Goal: Information Seeking & Learning: Learn about a topic

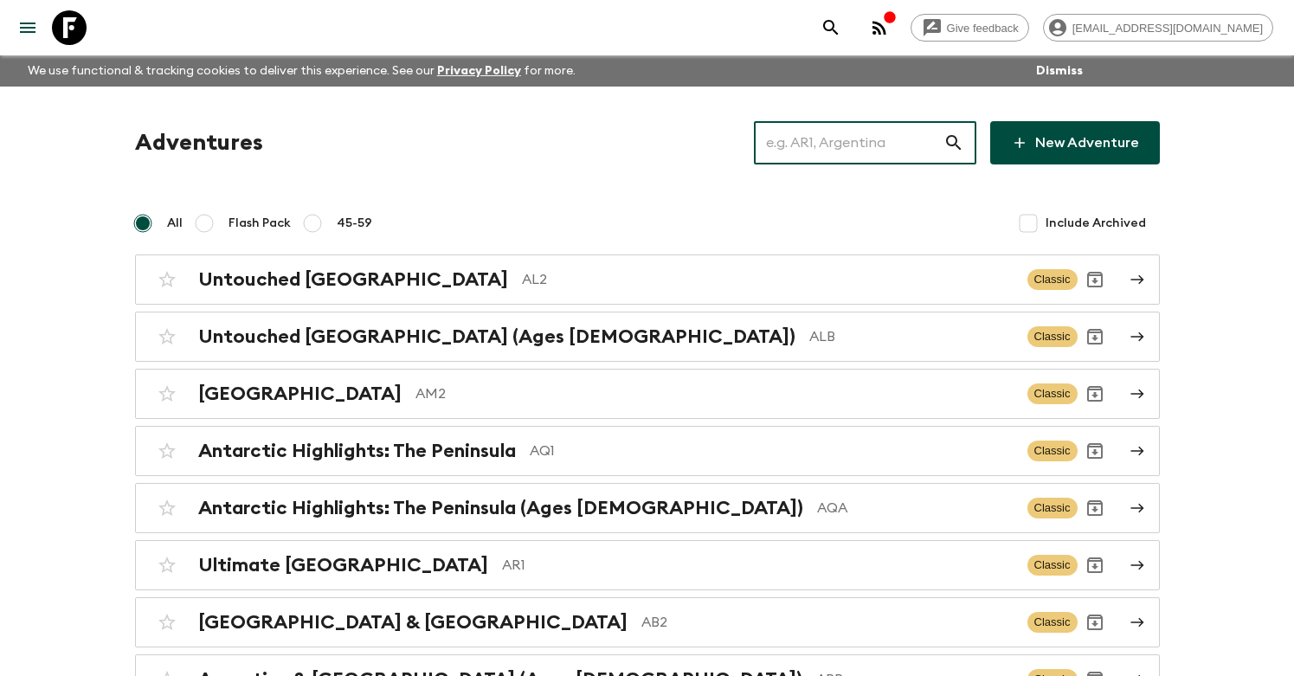
click at [913, 142] on input "text" at bounding box center [849, 143] width 190 height 48
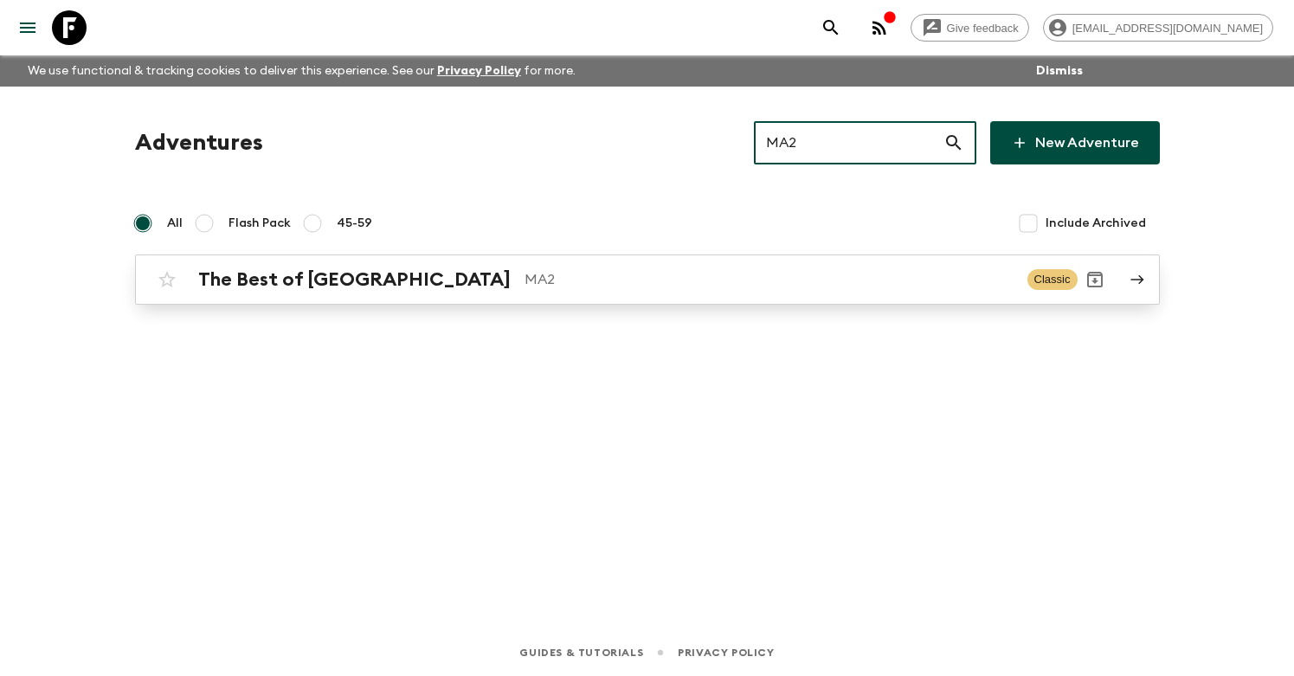
type input "MA2"
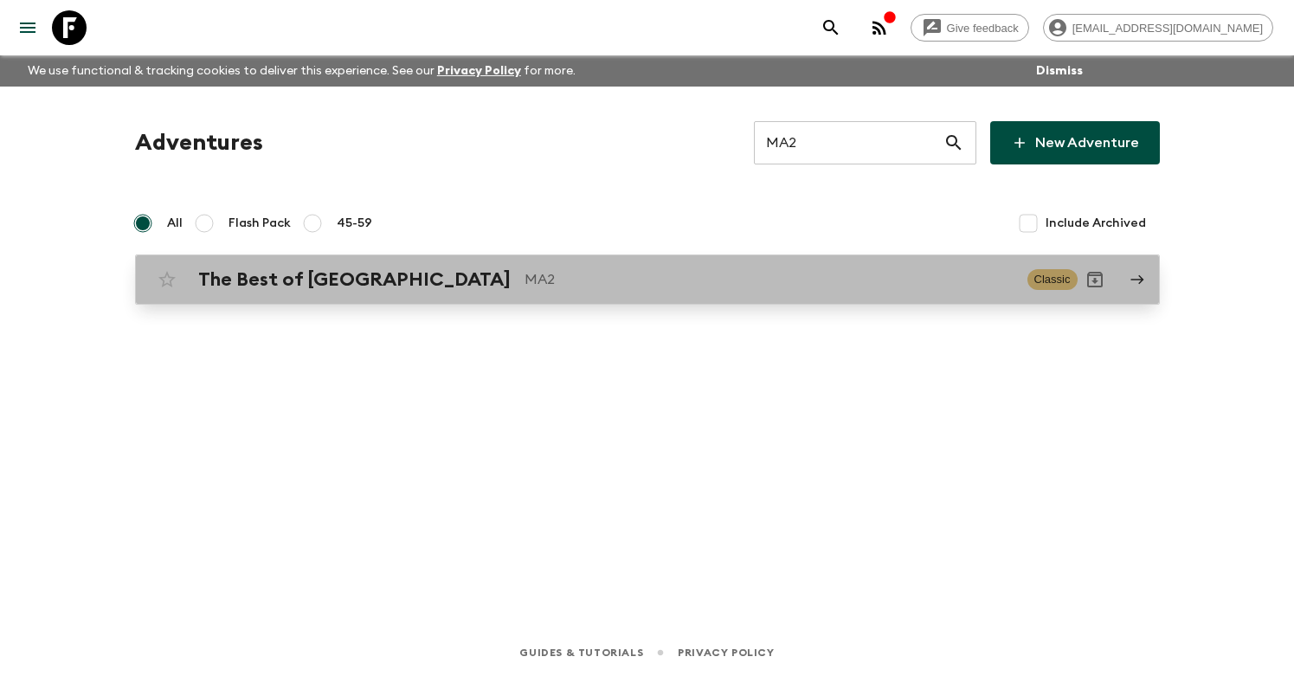
click at [598, 278] on p "MA2" at bounding box center [768, 279] width 489 height 21
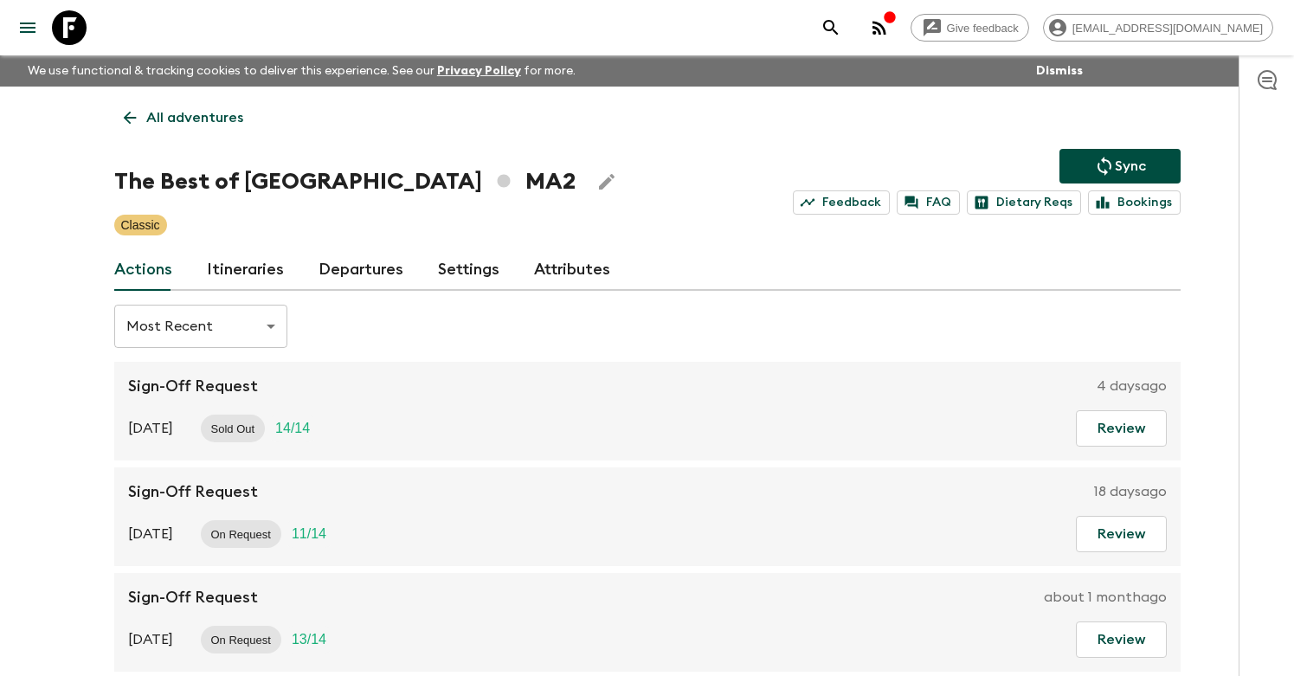
click at [265, 278] on link "Itineraries" at bounding box center [245, 270] width 77 height 42
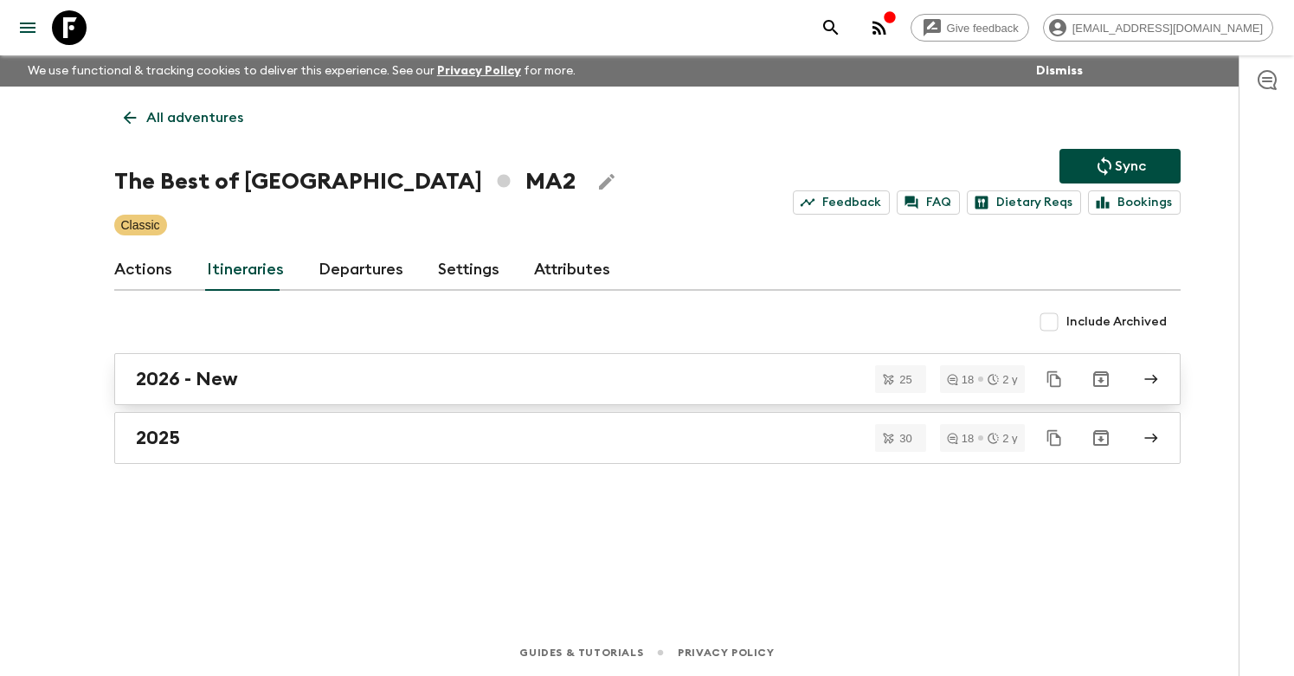
click at [341, 383] on div "2026 - New" at bounding box center [631, 379] width 990 height 23
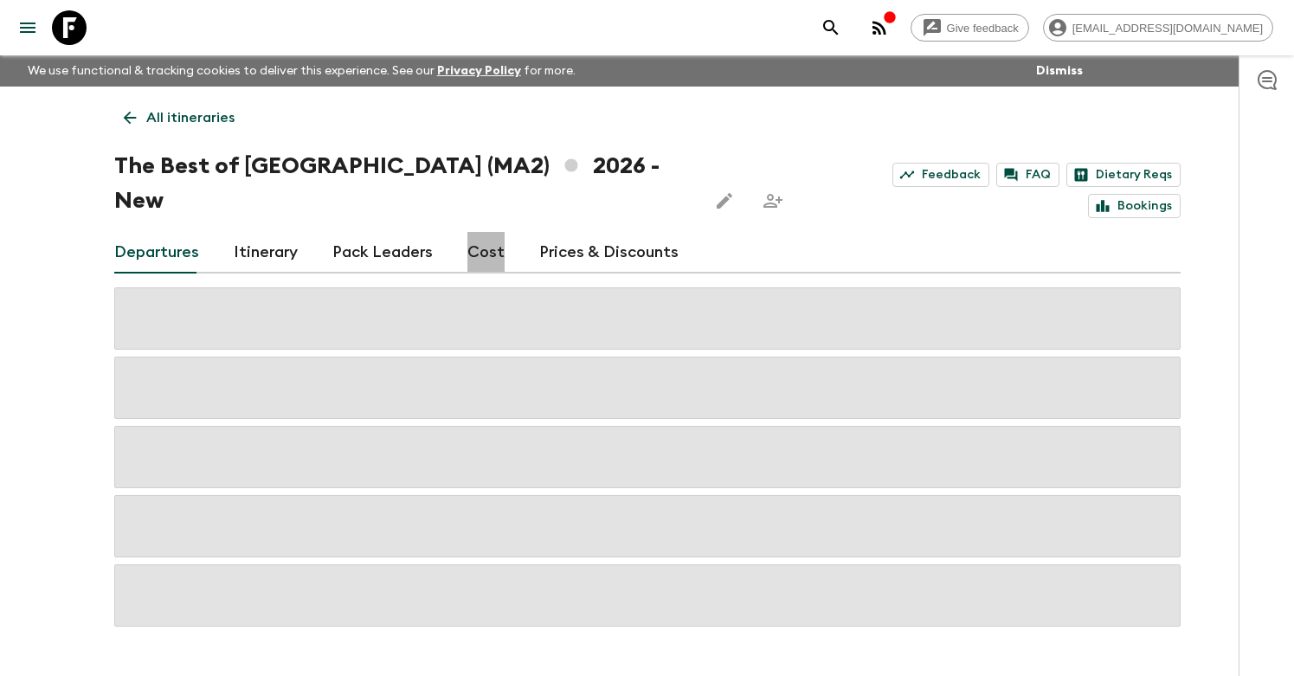
click at [478, 232] on link "Cost" at bounding box center [485, 253] width 37 height 42
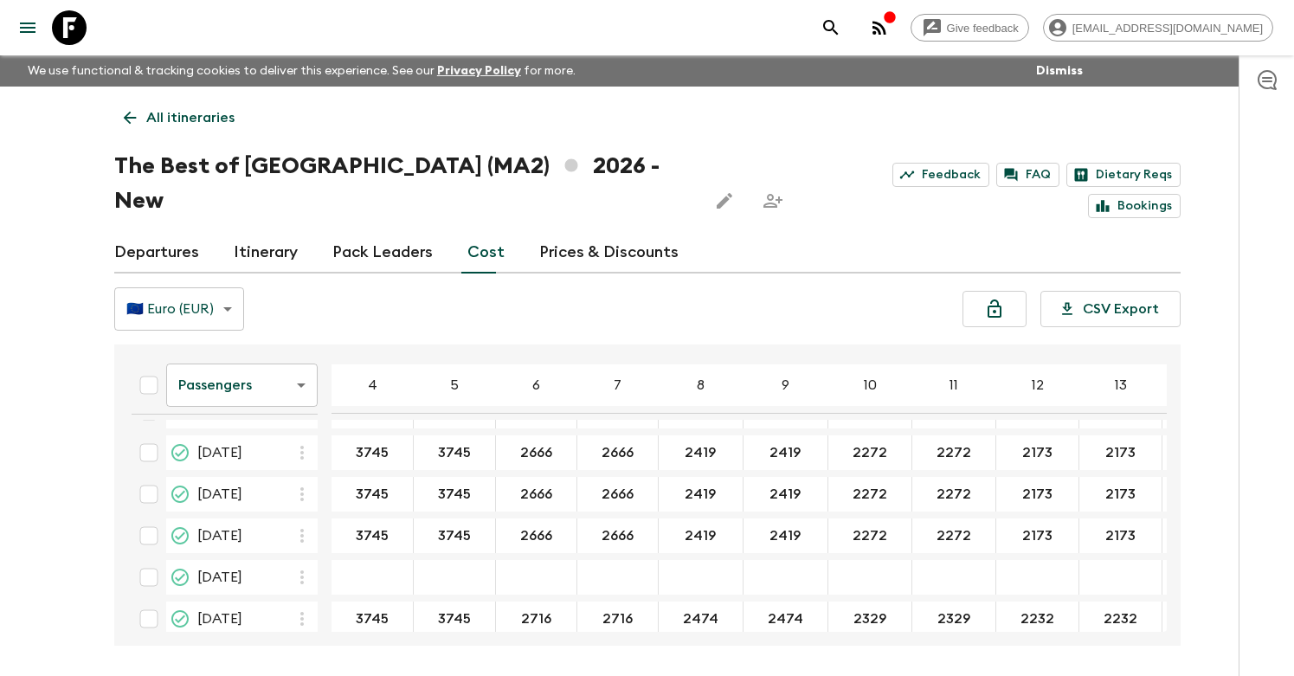
scroll to position [33, 306]
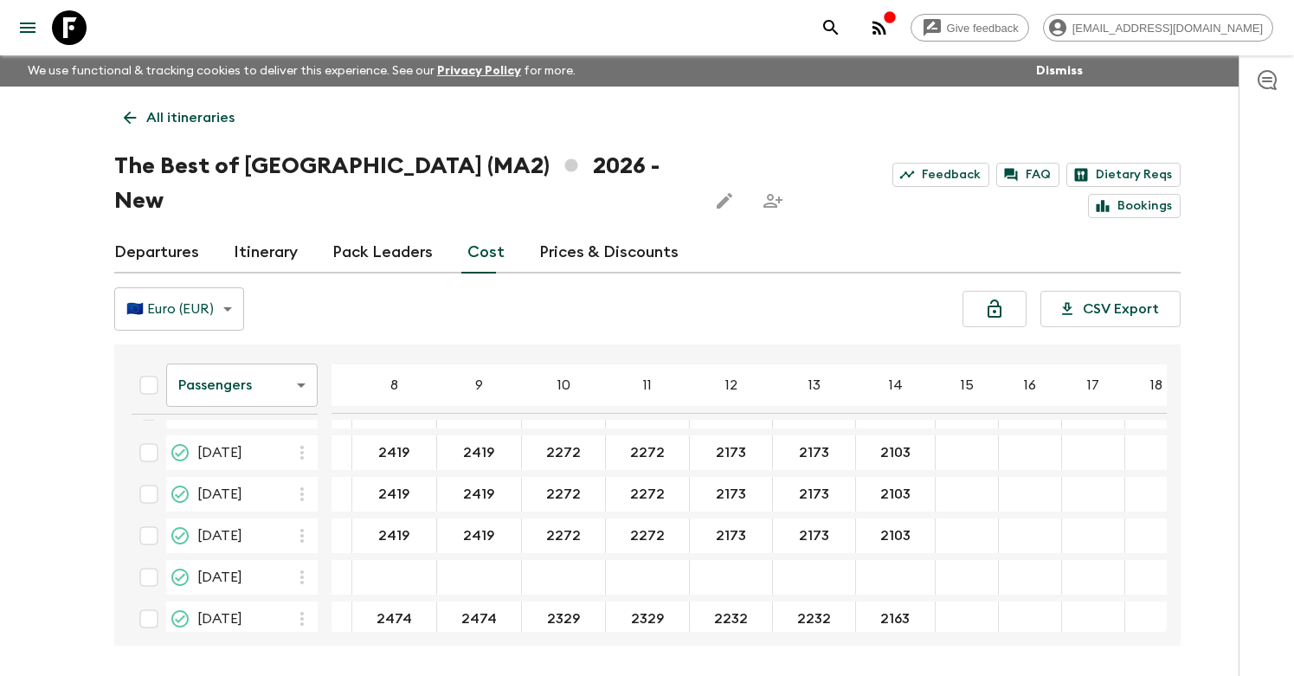
click at [284, 348] on body "Give feedback [EMAIL_ADDRESS][DOMAIN_NAME] We use functional & tracking cookies…" at bounding box center [647, 370] width 1294 height 741
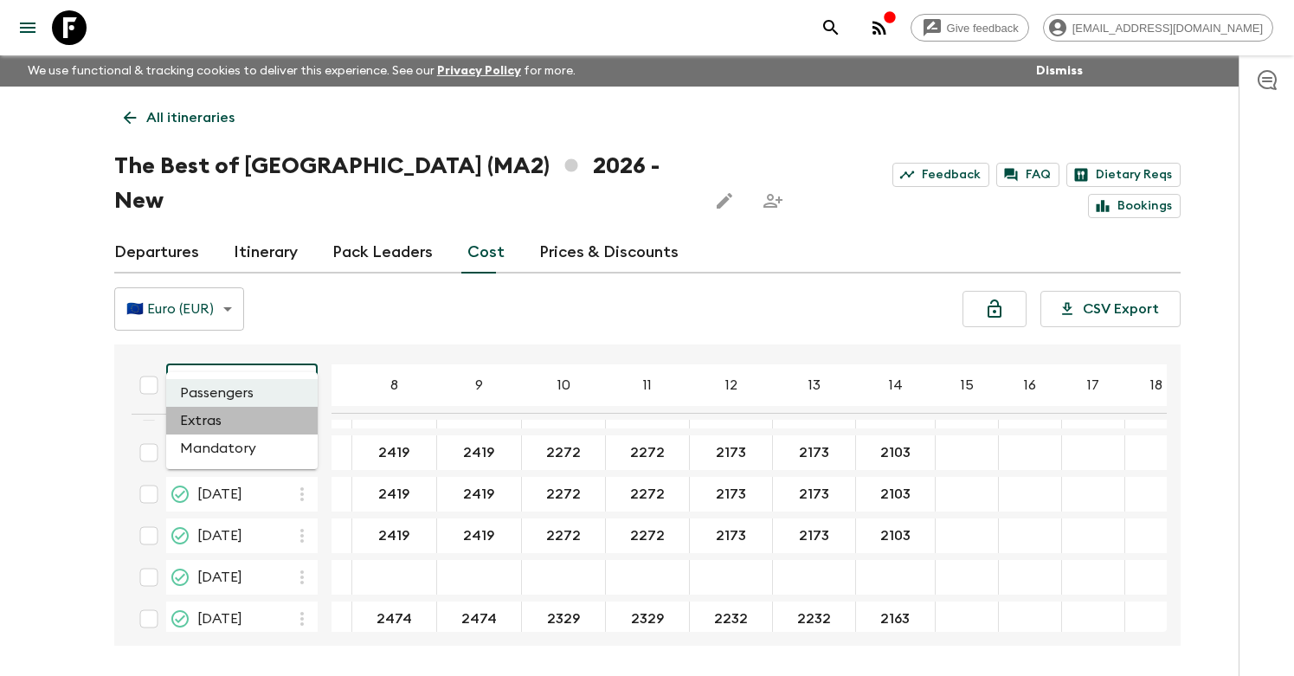
click at [245, 422] on li "Extras" at bounding box center [241, 421] width 151 height 28
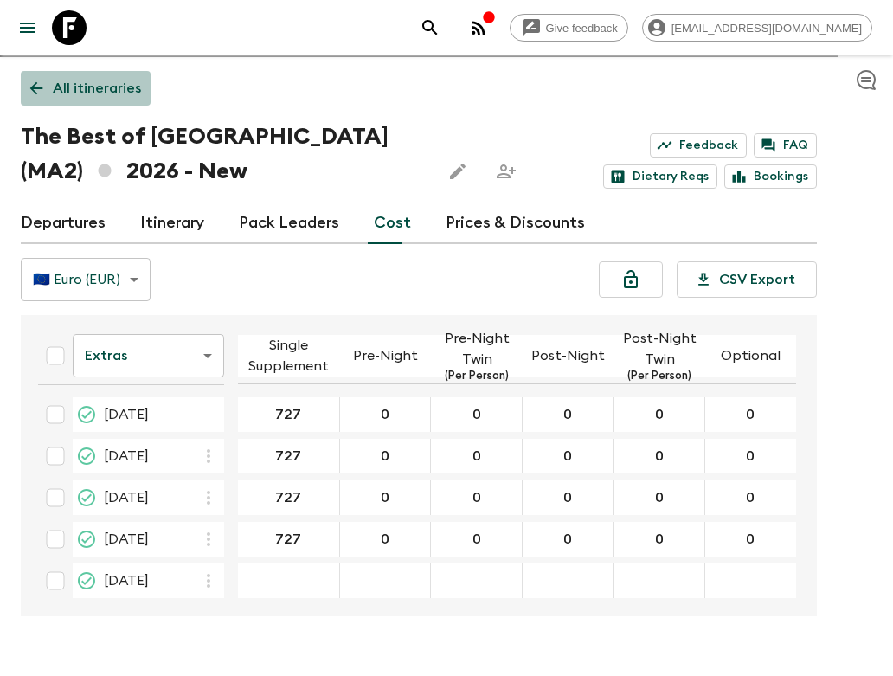
click at [100, 74] on link "All itineraries" at bounding box center [86, 88] width 130 height 35
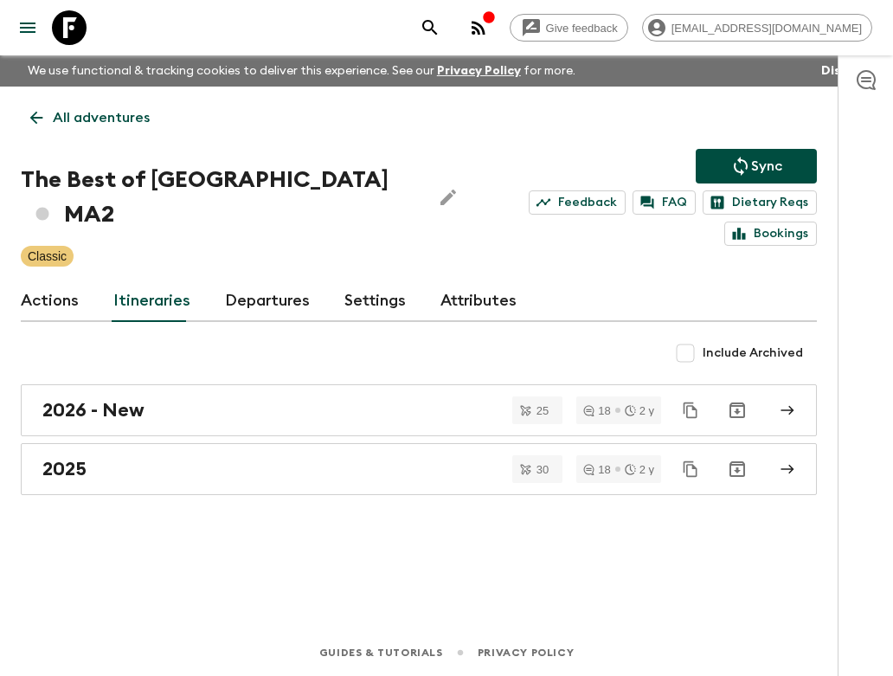
click at [74, 103] on link "All adventures" at bounding box center [90, 117] width 138 height 35
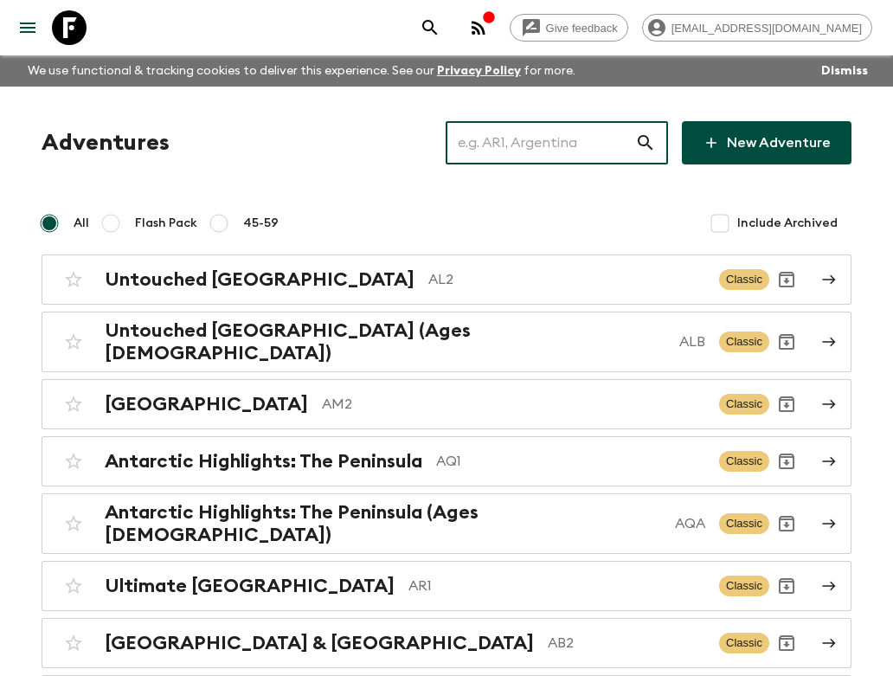
click at [570, 142] on input "text" at bounding box center [541, 143] width 190 height 48
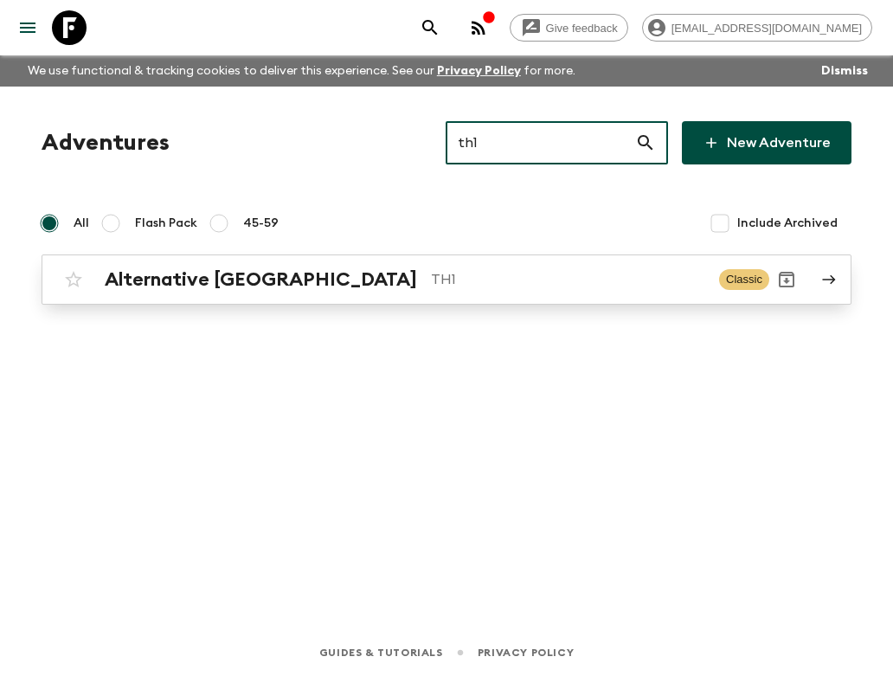
type input "th1"
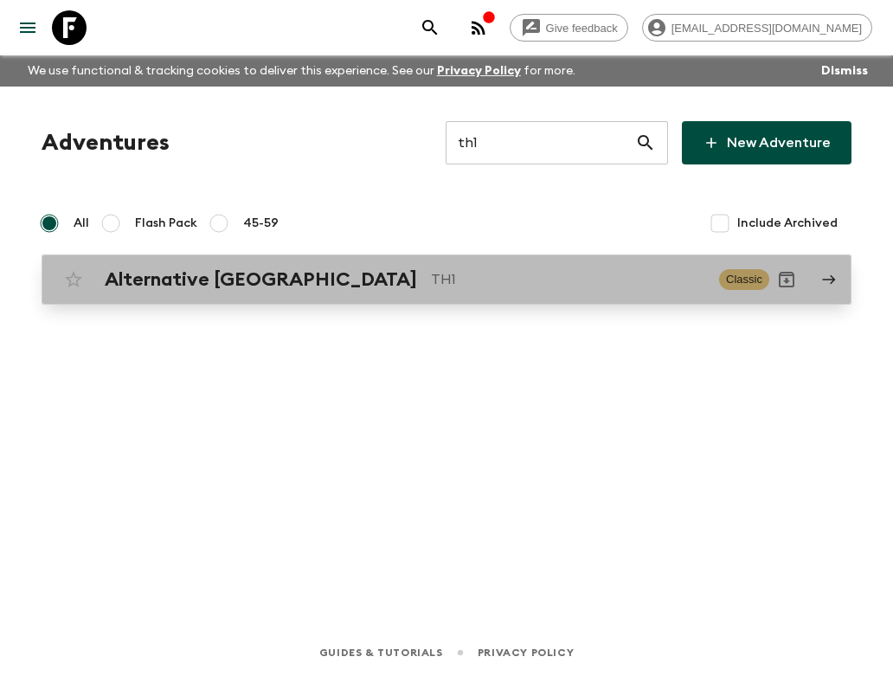
click at [524, 291] on div "Alternative [GEOGRAPHIC_DATA] TH1 Classic" at bounding box center [412, 279] width 713 height 35
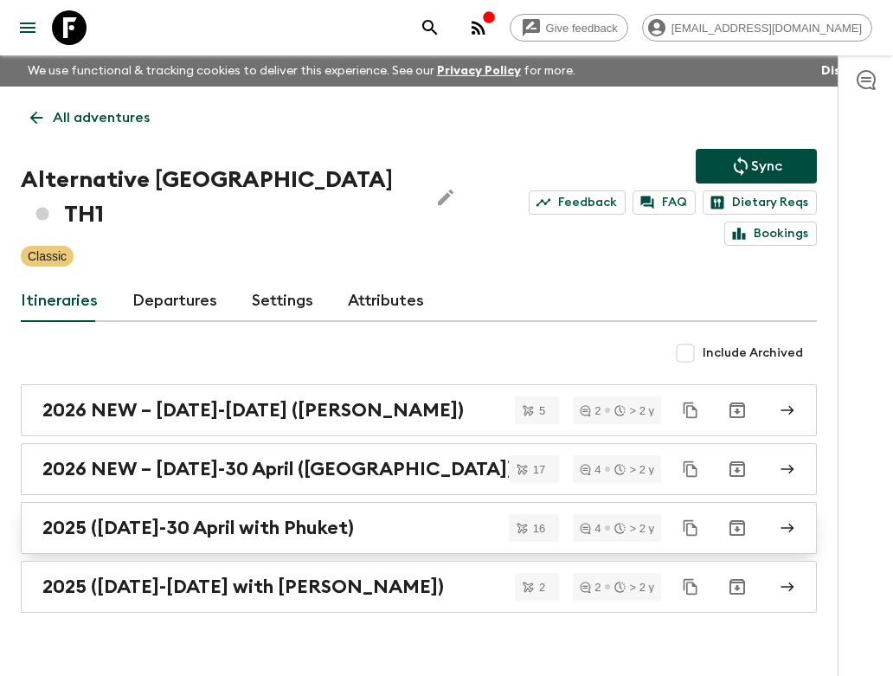
click at [389, 517] on div "2025 ([DATE]-30 April with Phuket)" at bounding box center [402, 528] width 720 height 23
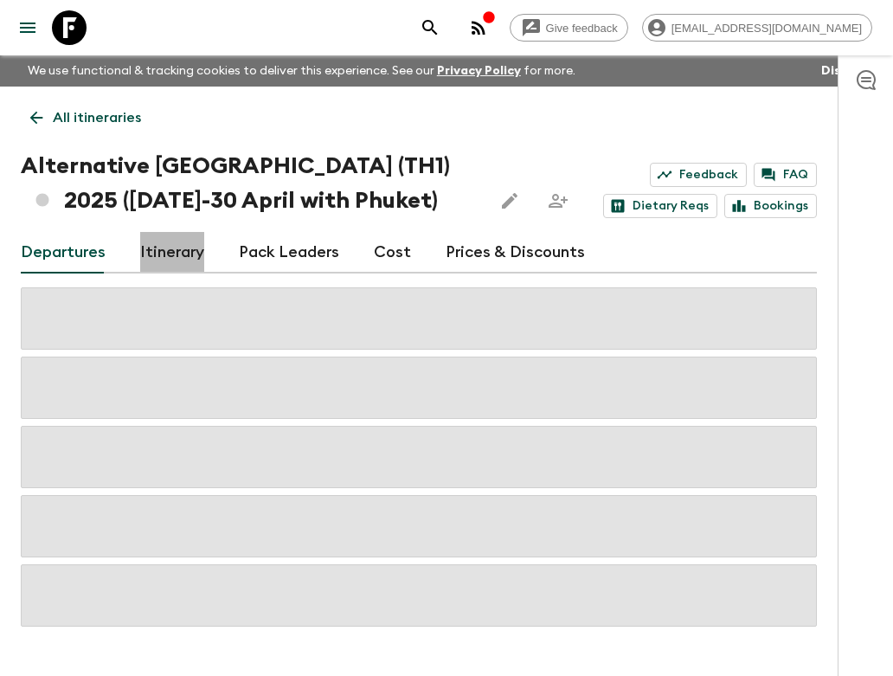
click at [148, 256] on link "Itinerary" at bounding box center [172, 253] width 64 height 42
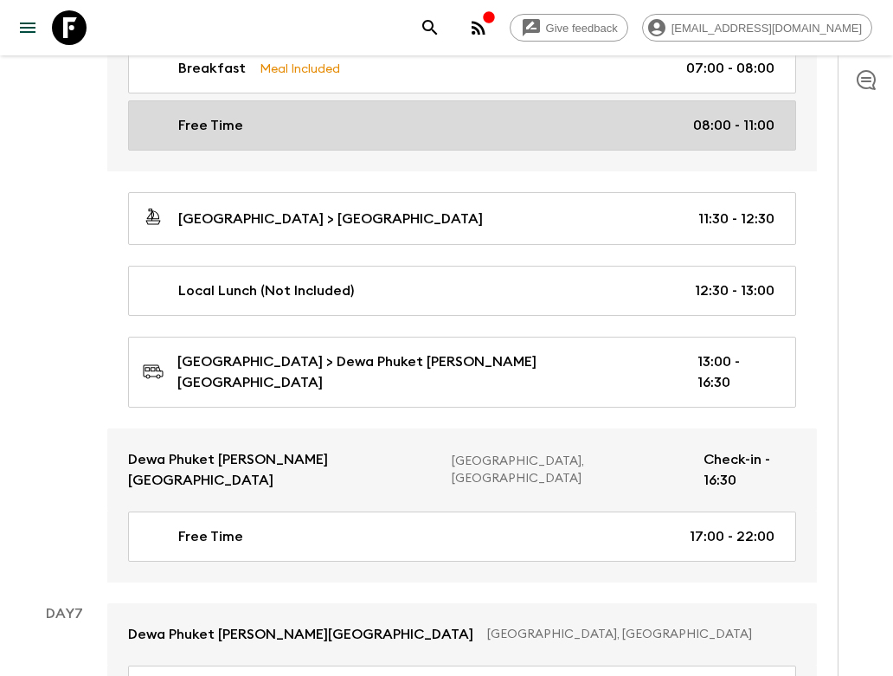
scroll to position [2760, 0]
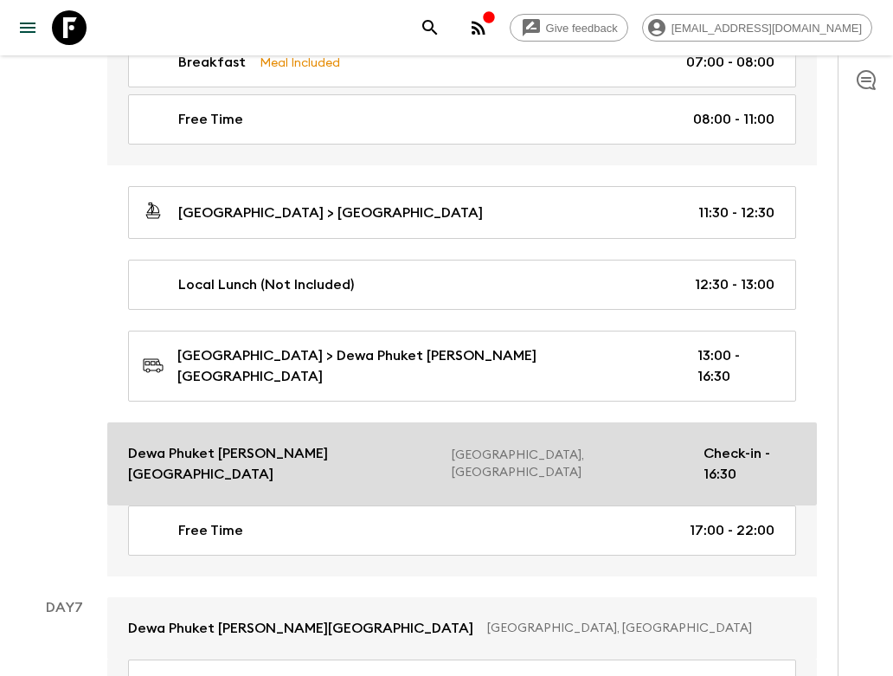
click at [452, 447] on p "[GEOGRAPHIC_DATA], [GEOGRAPHIC_DATA]" at bounding box center [571, 464] width 238 height 35
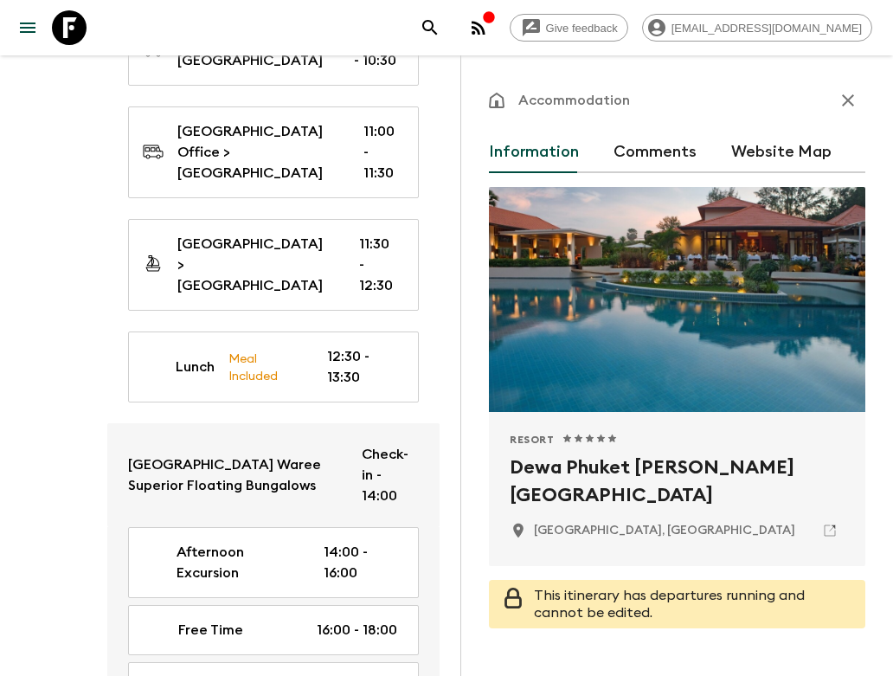
click at [587, 105] on p "Accommodation" at bounding box center [574, 100] width 112 height 21
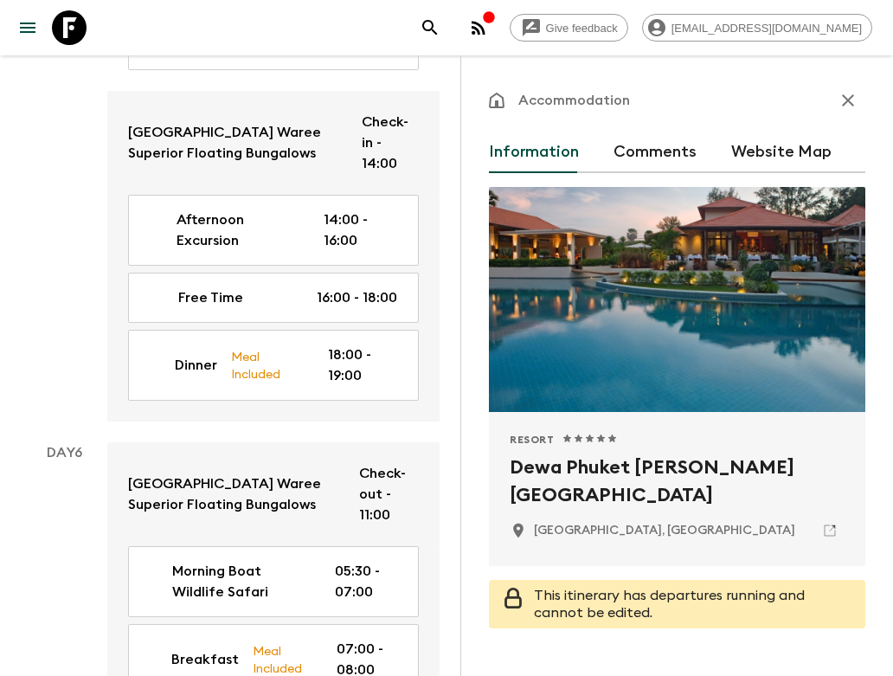
scroll to position [3005, 0]
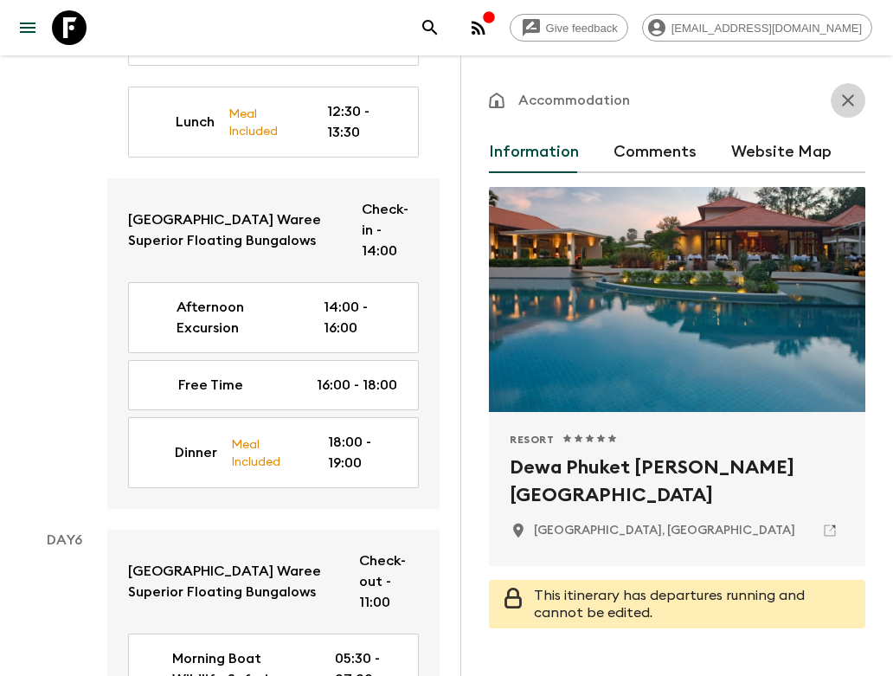
click at [844, 104] on icon "button" at bounding box center [848, 100] width 12 height 12
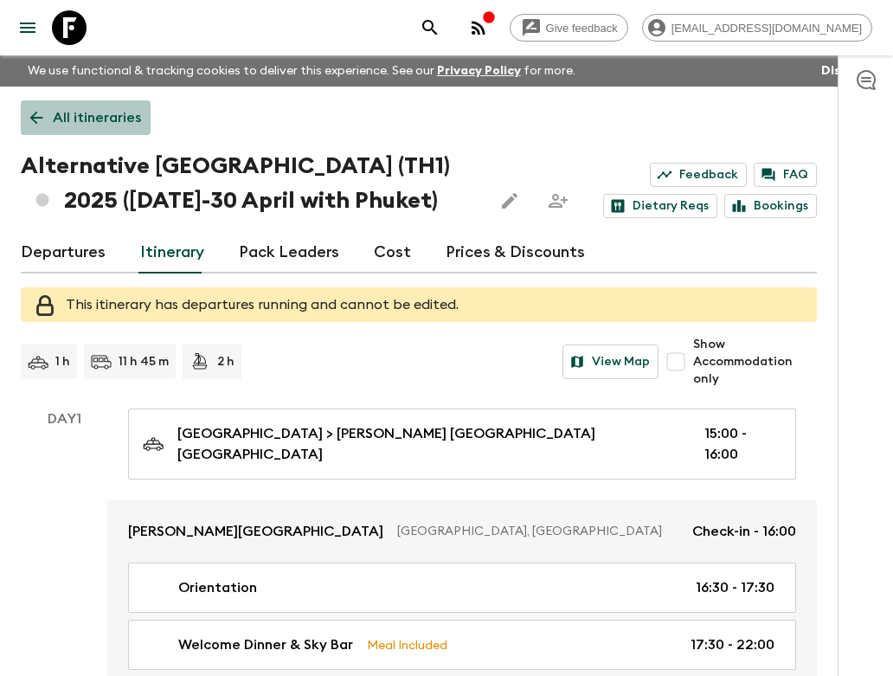
click at [75, 113] on p "All itineraries" at bounding box center [97, 117] width 88 height 21
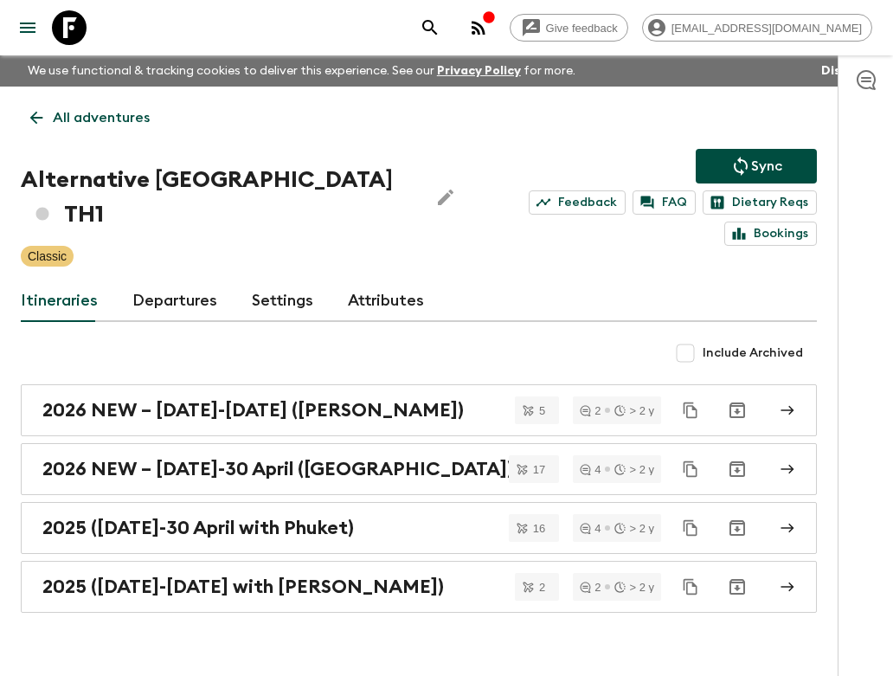
click at [75, 113] on p "All adventures" at bounding box center [101, 117] width 97 height 21
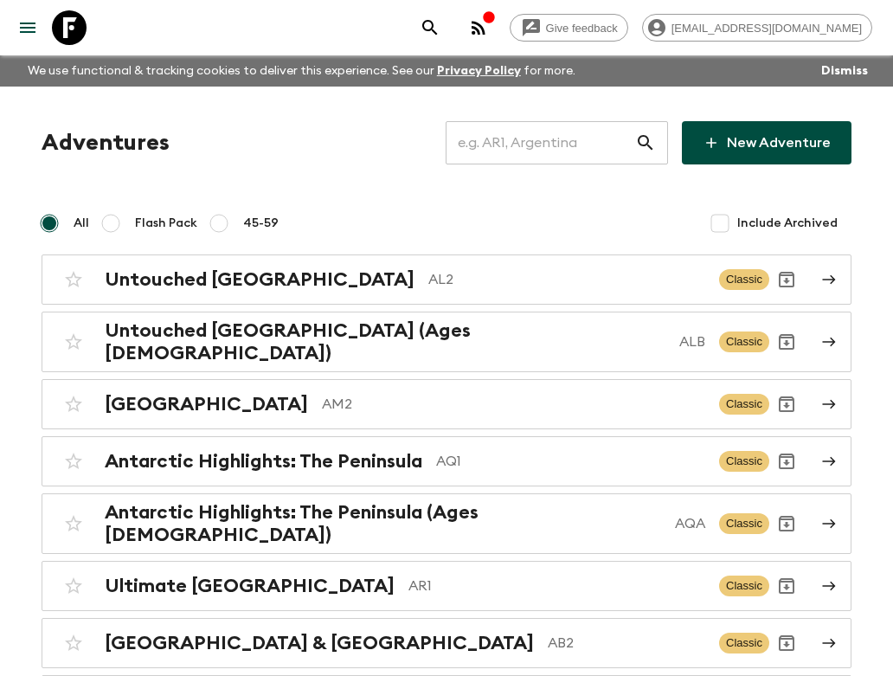
click at [441, 32] on icon "search adventures" at bounding box center [430, 27] width 21 height 21
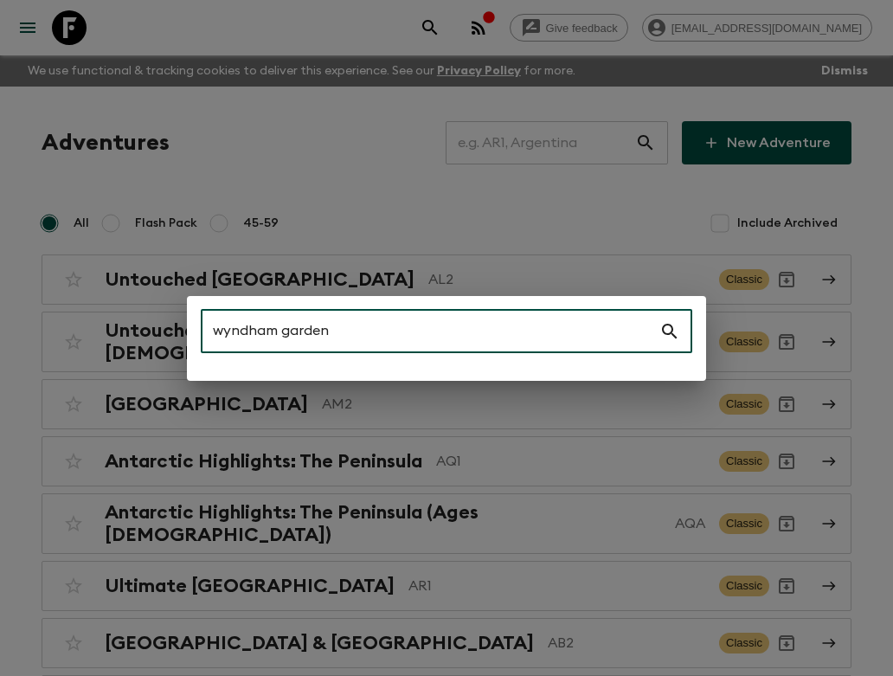
type input "wyndham garden"
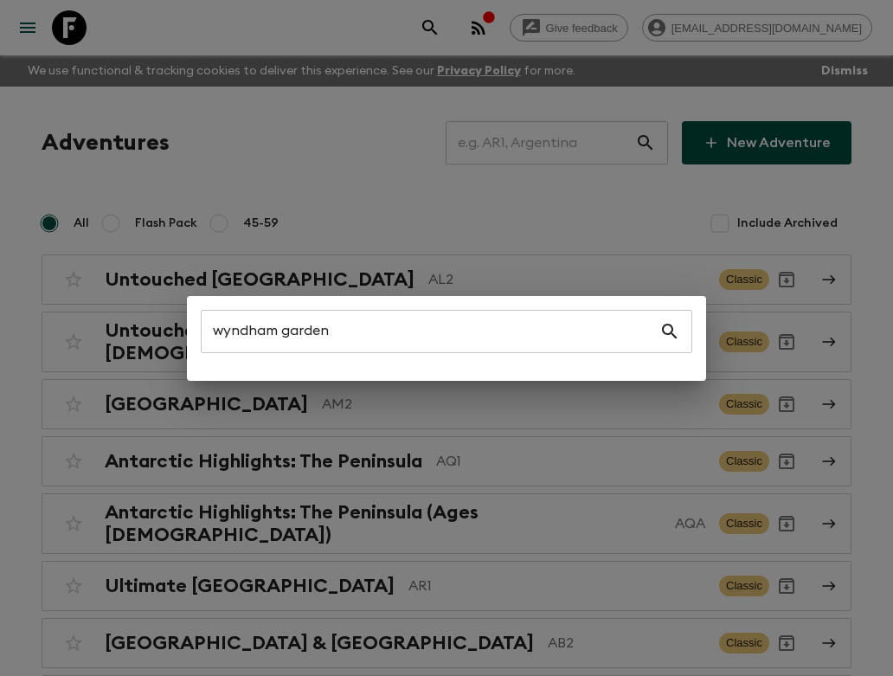
click at [668, 328] on icon at bounding box center [669, 331] width 21 height 21
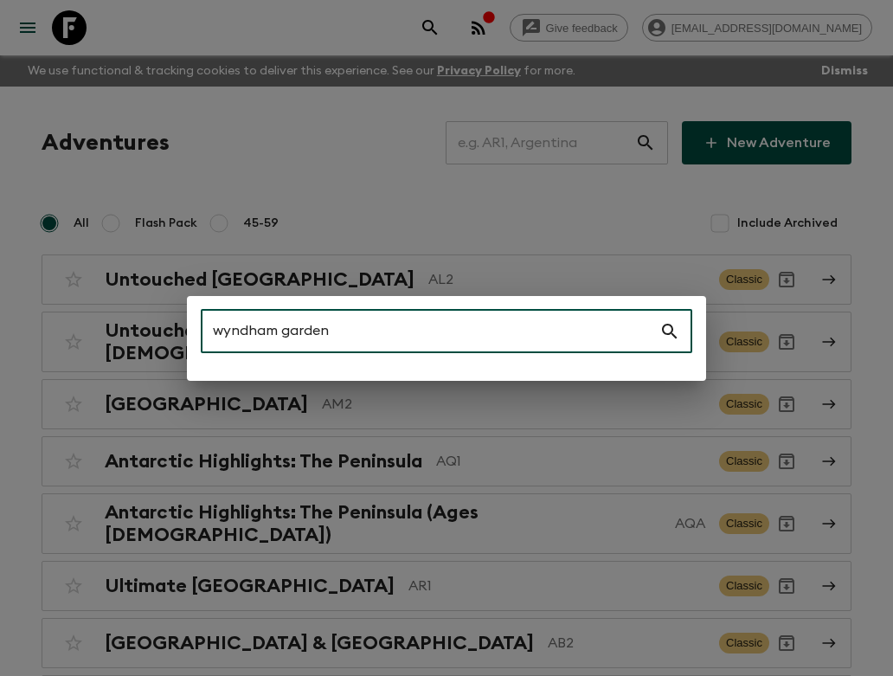
drag, startPoint x: 533, startPoint y: 323, endPoint x: -167, endPoint y: 268, distance: 702.3
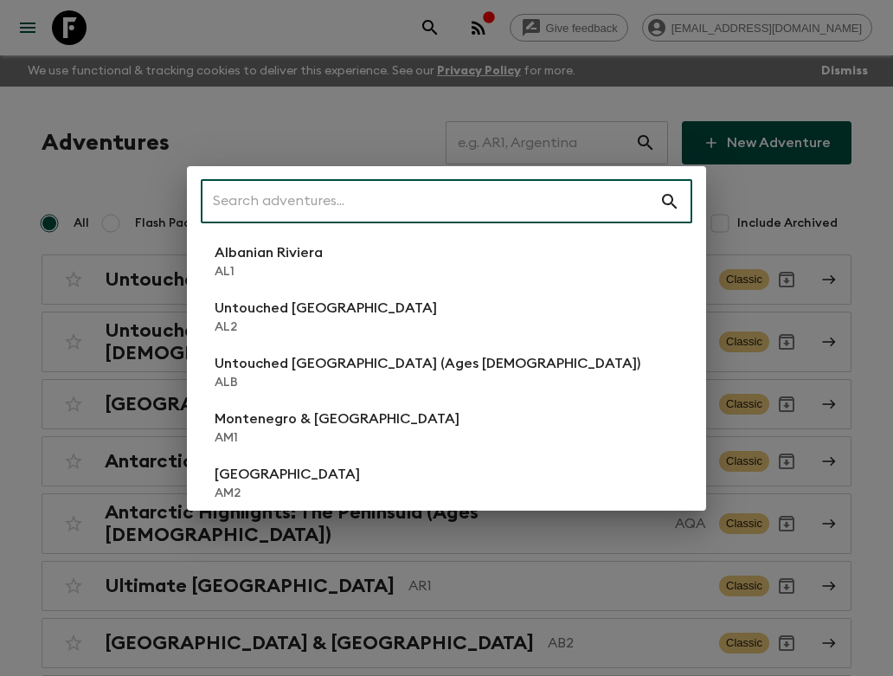
click at [297, 100] on div "​ Albanian Riviera [GEOGRAPHIC_DATA] Untouched [GEOGRAPHIC_DATA] [GEOGRAPHIC_DA…" at bounding box center [446, 338] width 893 height 676
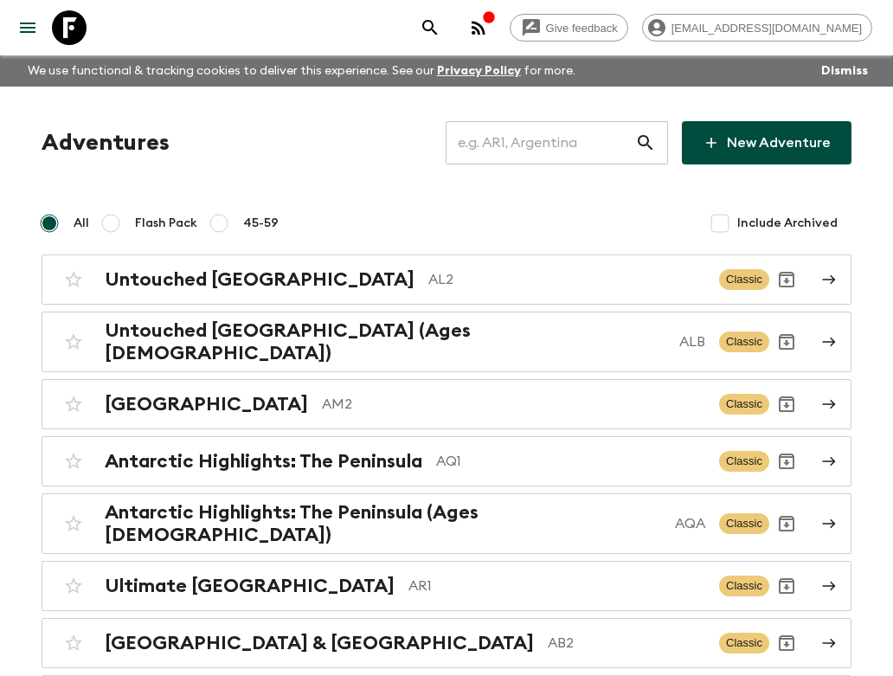
click at [540, 138] on input "text" at bounding box center [541, 143] width 190 height 48
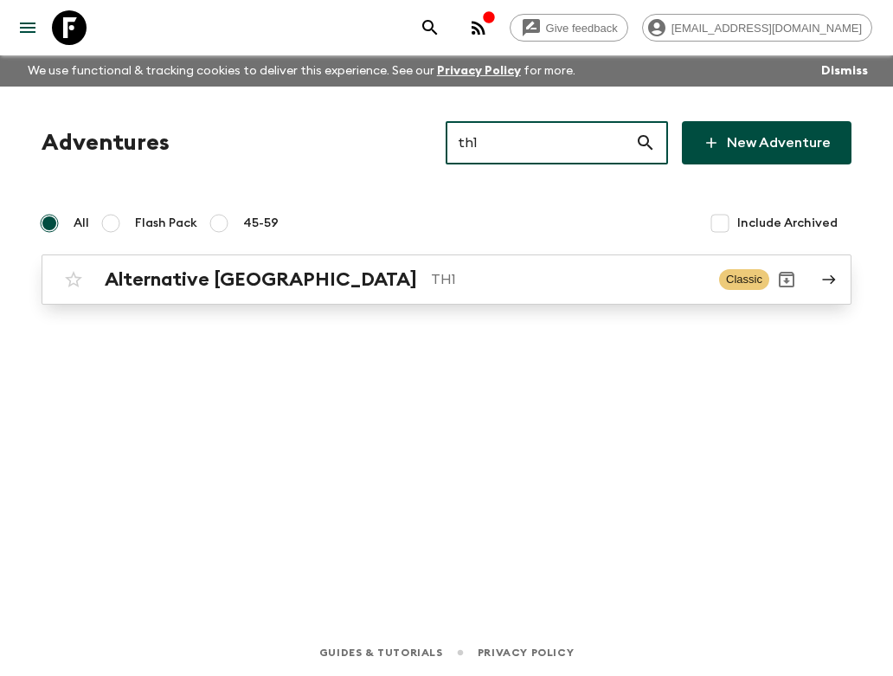
type input "th1"
click at [450, 293] on div "Alternative [GEOGRAPHIC_DATA] TH1 Classic" at bounding box center [412, 279] width 713 height 35
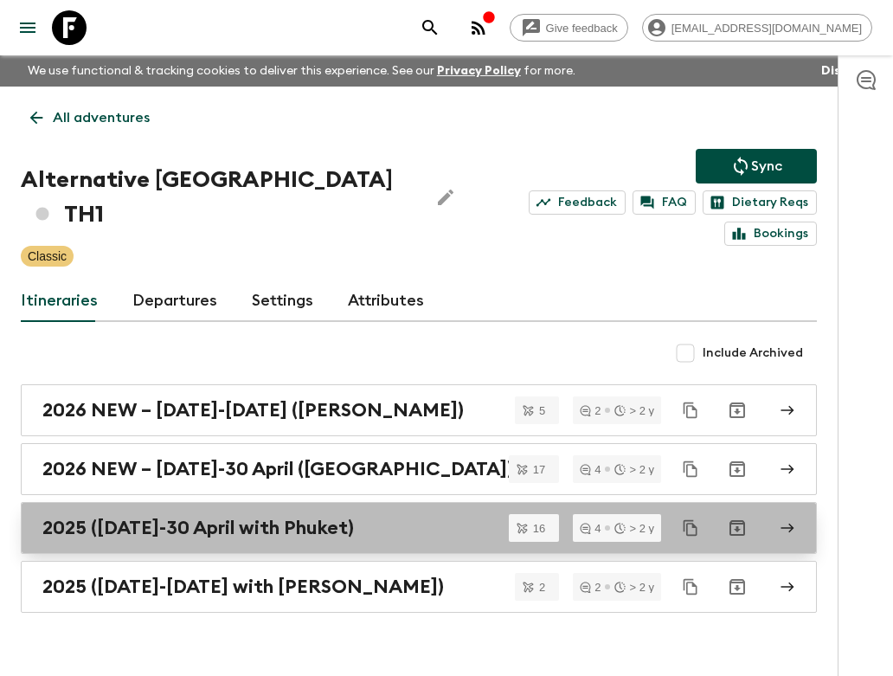
click at [427, 517] on div "2025 ([DATE]-30 April with Phuket)" at bounding box center [402, 528] width 720 height 23
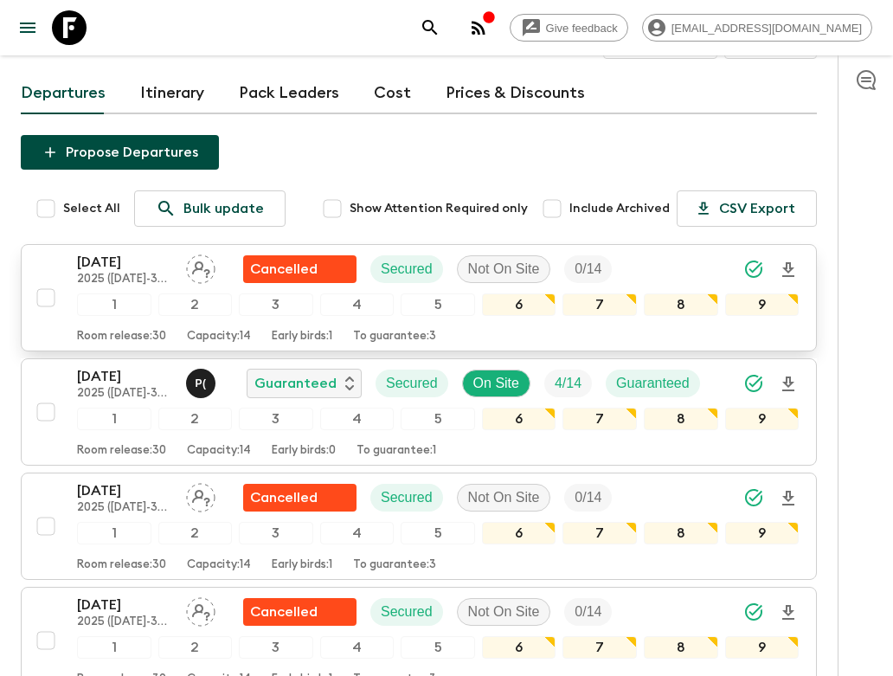
scroll to position [33, 0]
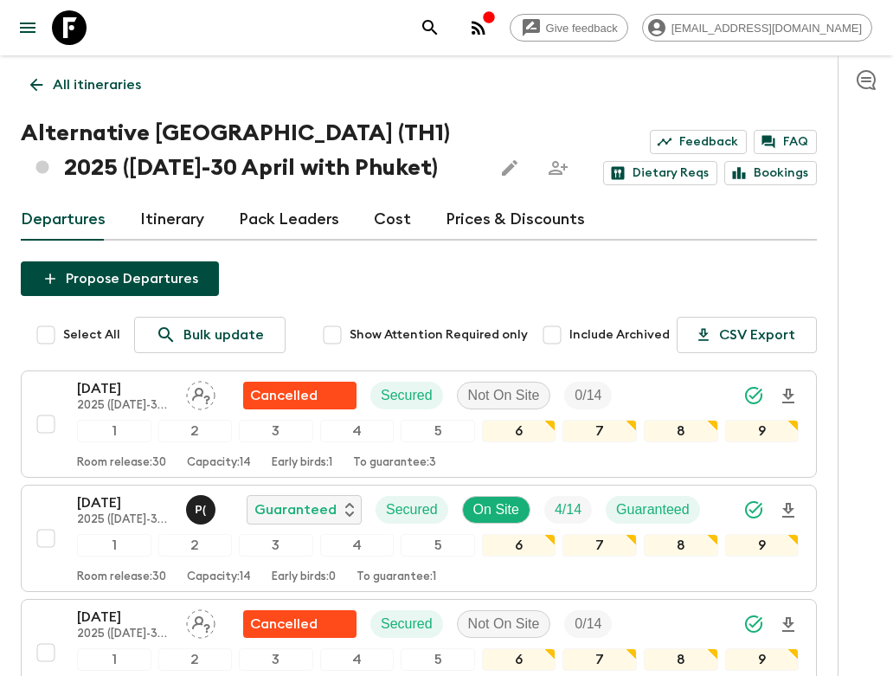
click at [374, 211] on link "Cost" at bounding box center [392, 220] width 37 height 42
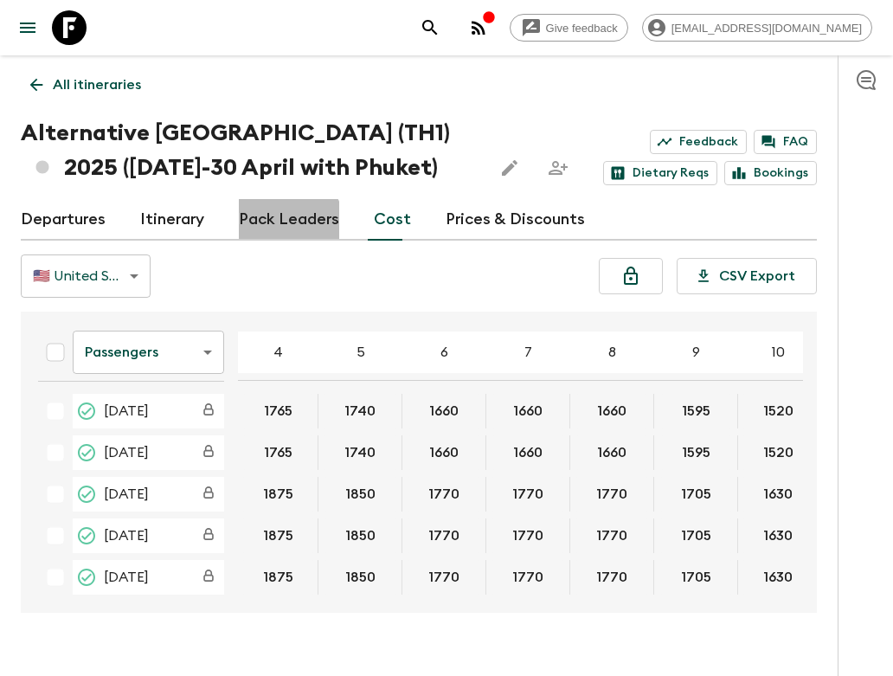
click at [269, 233] on link "Pack Leaders" at bounding box center [289, 220] width 100 height 42
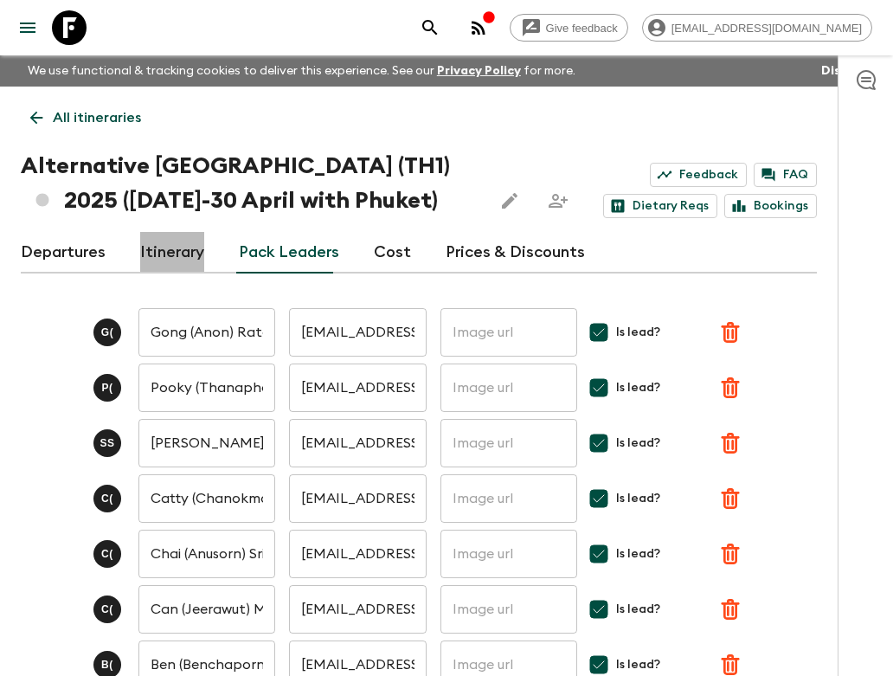
click at [185, 245] on link "Itinerary" at bounding box center [172, 253] width 64 height 42
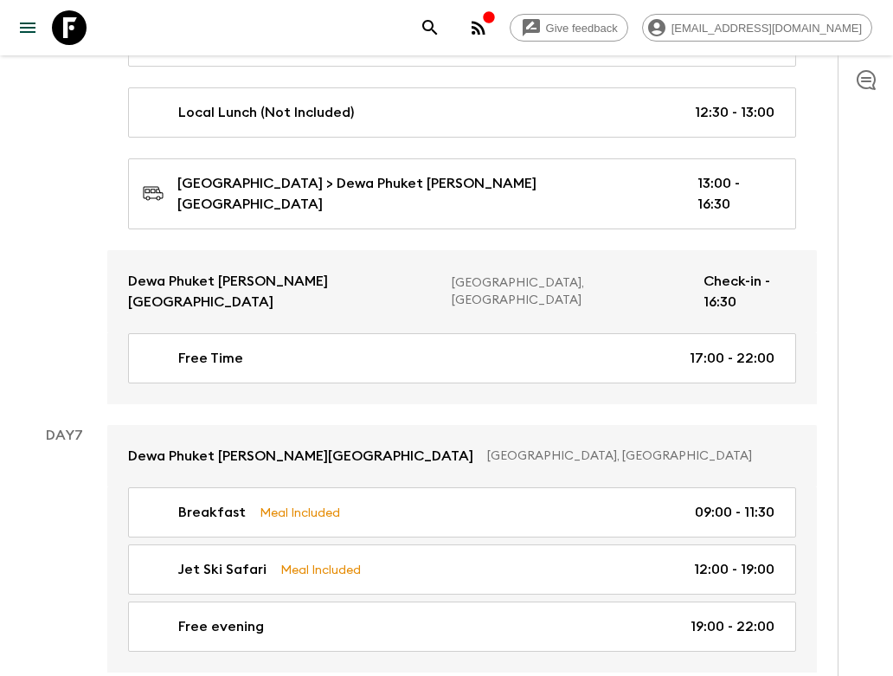
scroll to position [2911, 0]
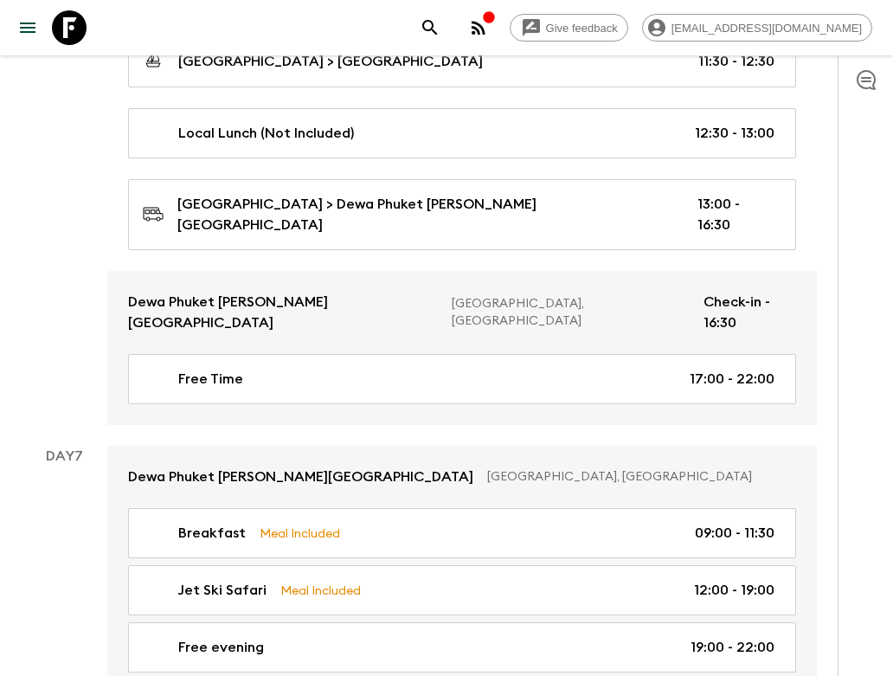
click at [530, 295] on p "[GEOGRAPHIC_DATA], [GEOGRAPHIC_DATA]" at bounding box center [571, 312] width 238 height 35
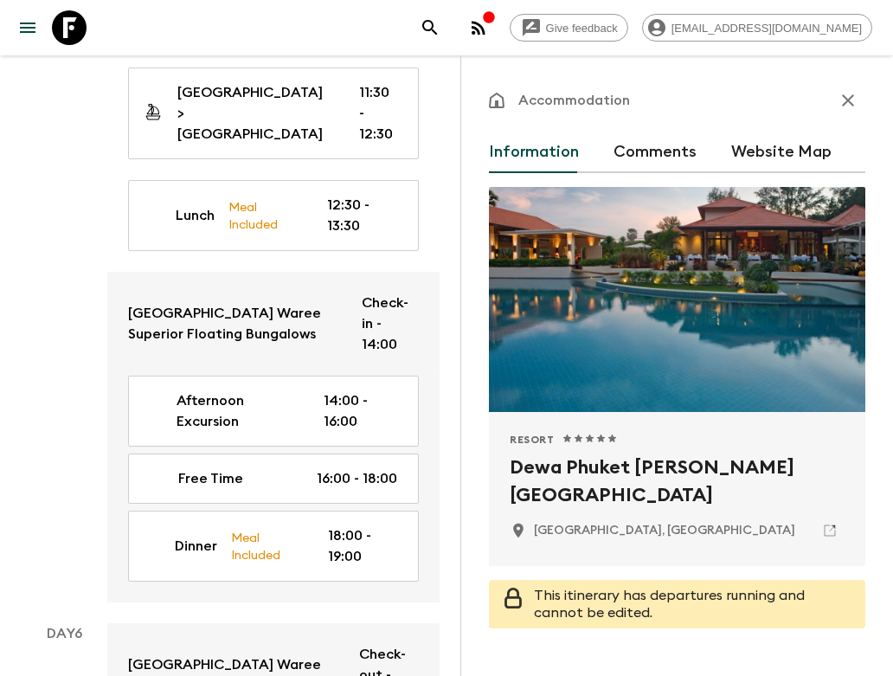
click at [589, 102] on p "Accommodation" at bounding box center [574, 100] width 112 height 21
click at [823, 528] on icon at bounding box center [830, 531] width 16 height 16
click at [842, 90] on icon "button" at bounding box center [848, 100] width 21 height 21
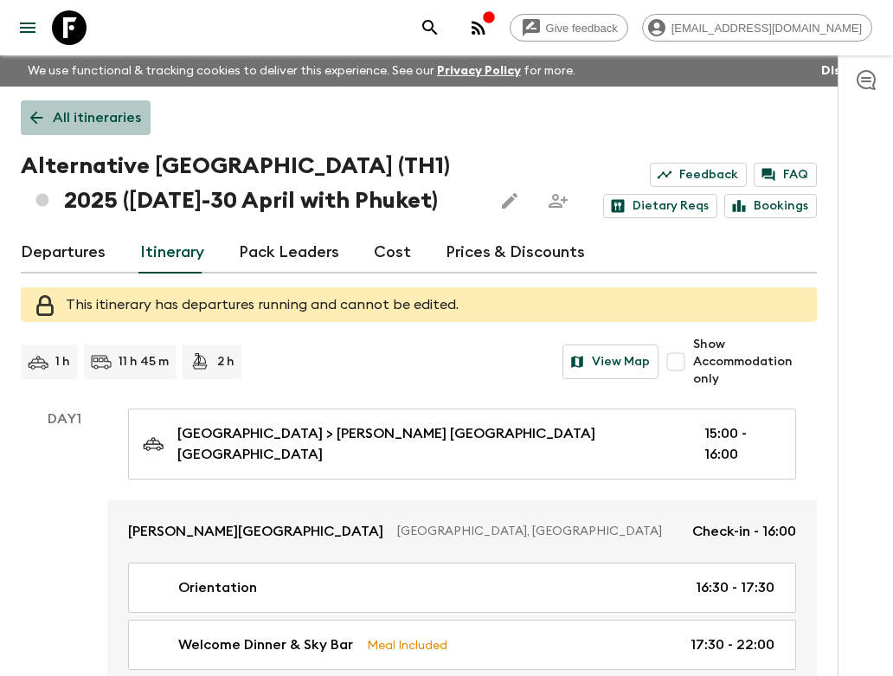
click at [44, 109] on icon at bounding box center [36, 117] width 19 height 19
